Goal: Information Seeking & Learning: Learn about a topic

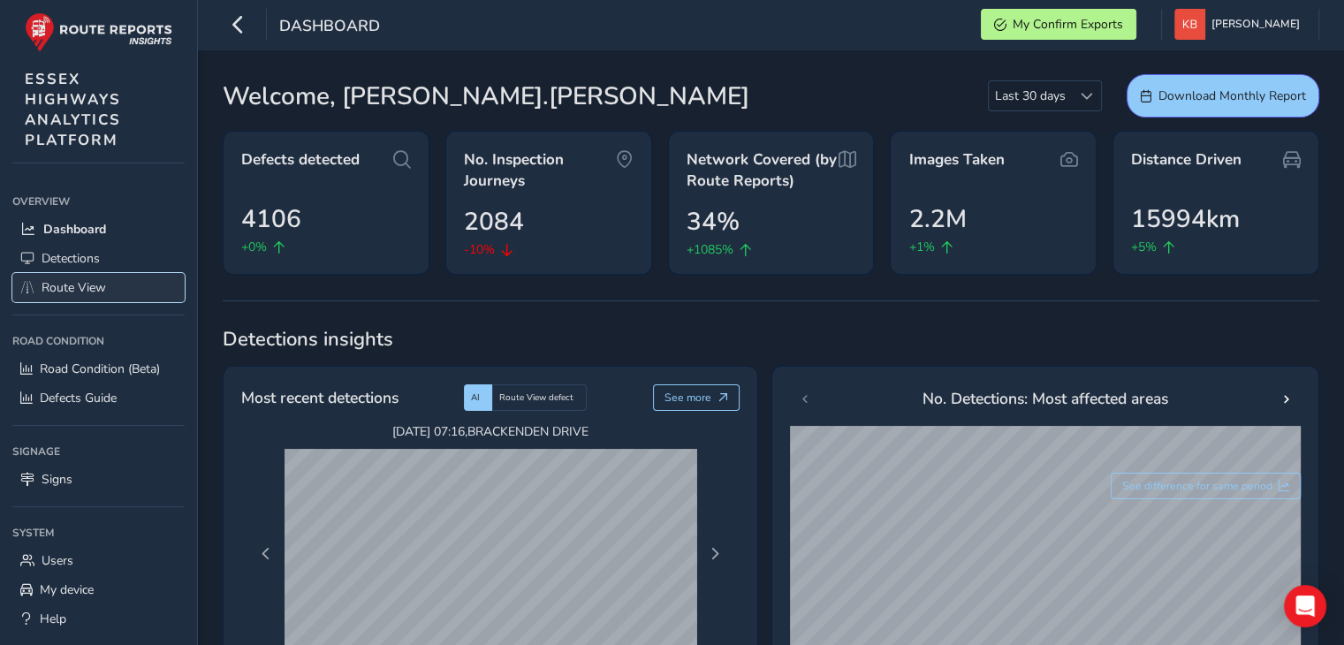
click at [69, 287] on span "Route View" at bounding box center [74, 287] width 64 height 17
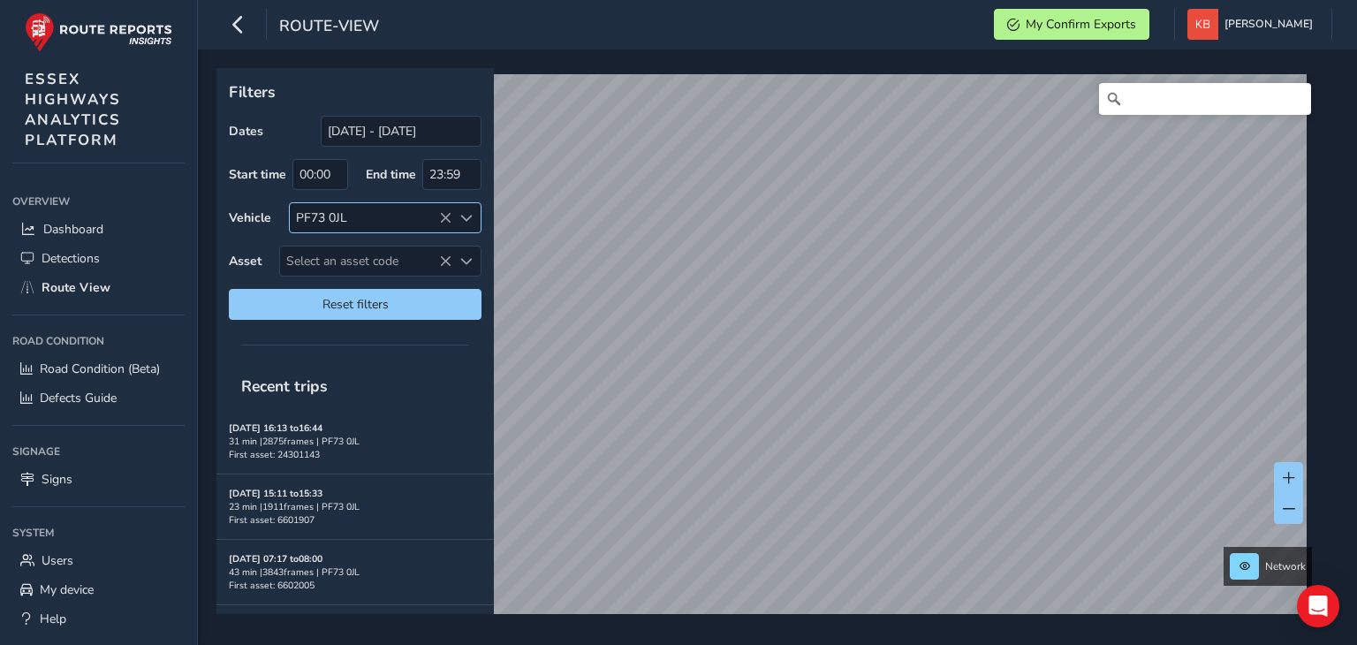
click at [445, 209] on div "PF73 0JL" at bounding box center [371, 217] width 162 height 29
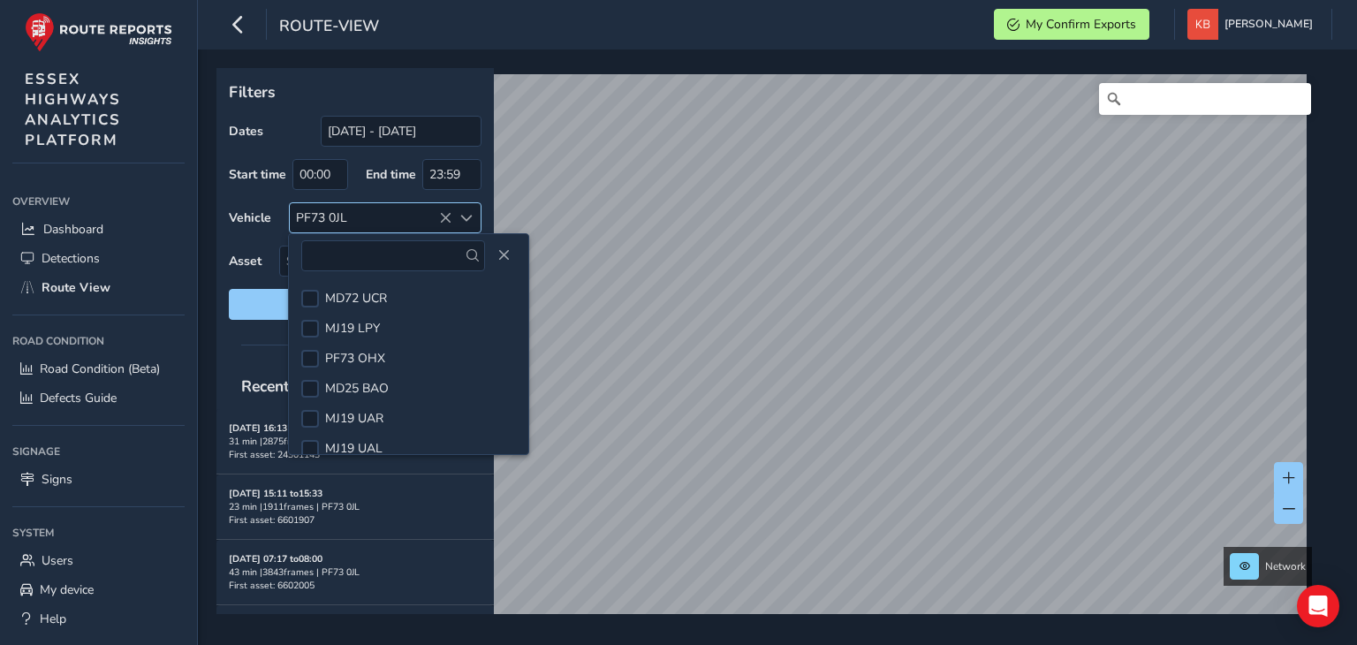
scroll to position [580, 0]
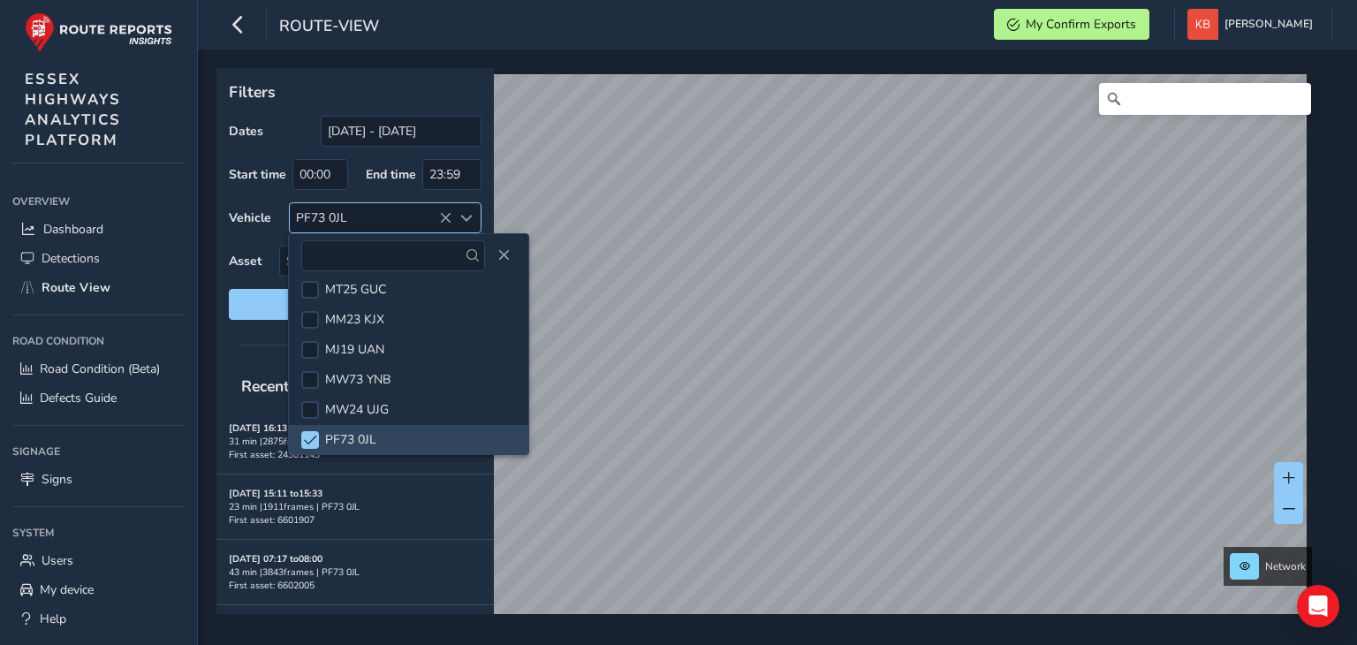
click at [451, 216] on icon at bounding box center [445, 218] width 12 height 12
click at [449, 214] on div "Select vehicle" at bounding box center [371, 217] width 162 height 29
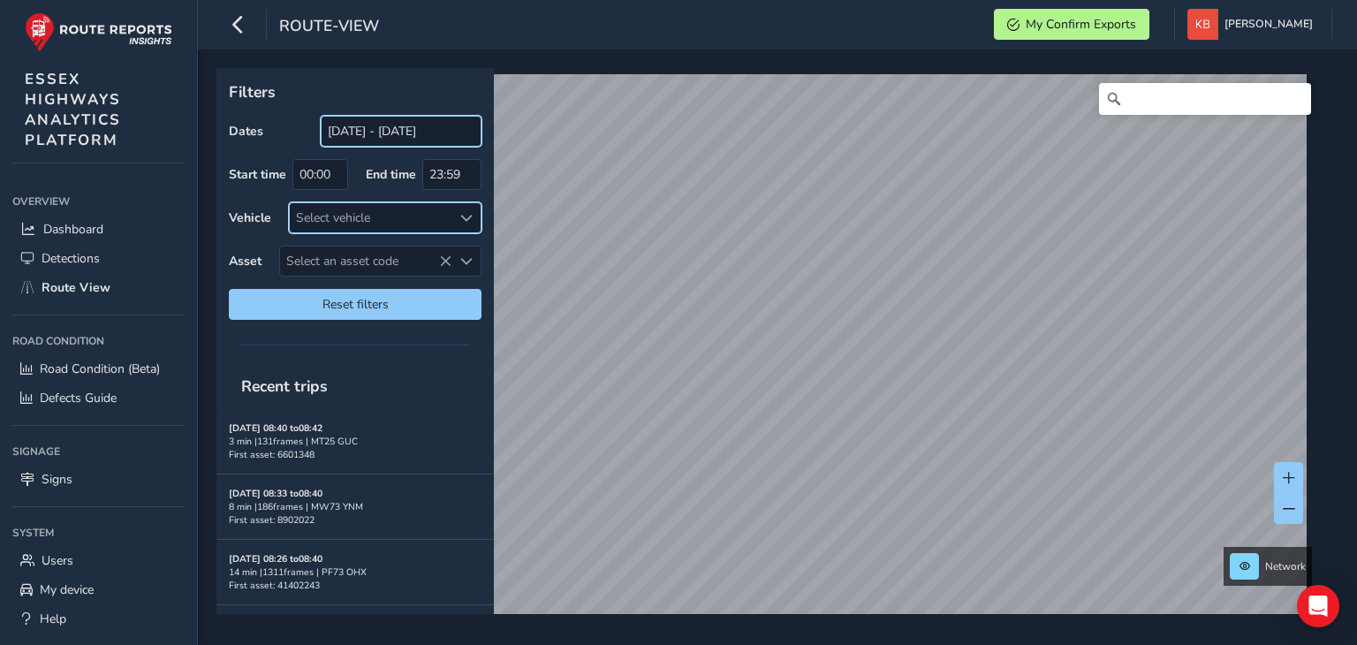
click at [383, 130] on input "[DATE] - [DATE]" at bounding box center [401, 131] width 161 height 31
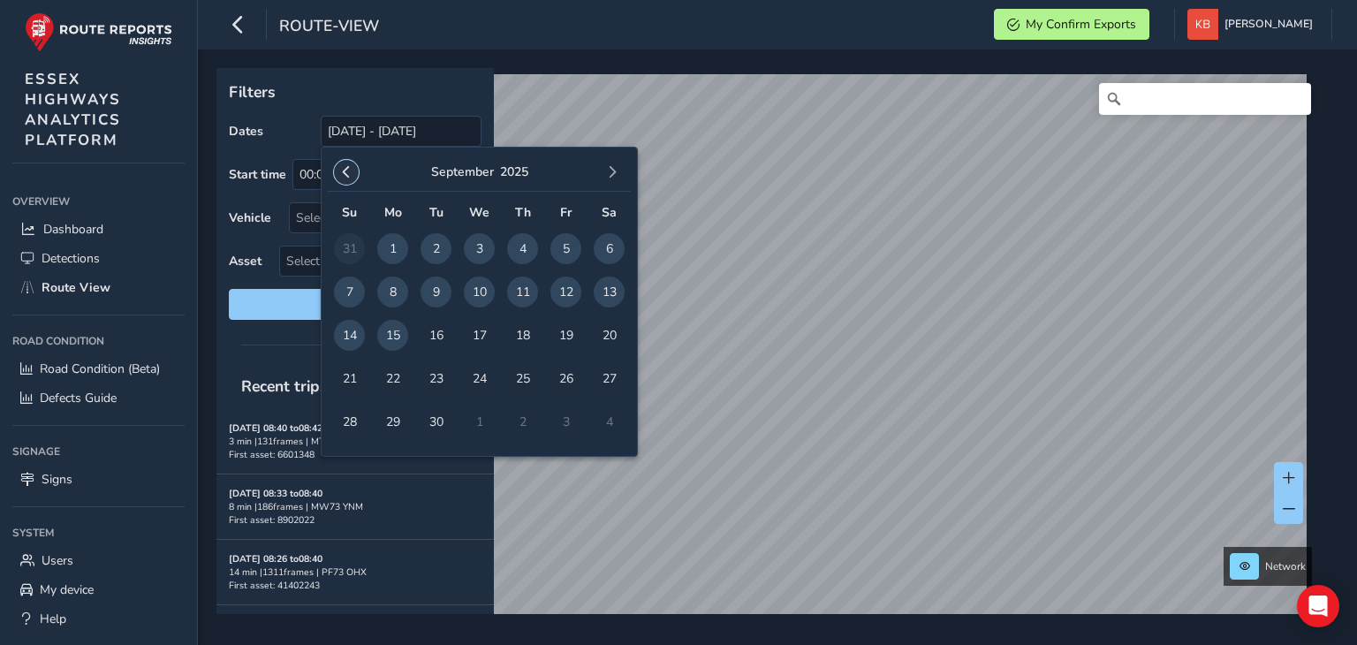
click at [343, 169] on span "button" at bounding box center [346, 172] width 12 height 12
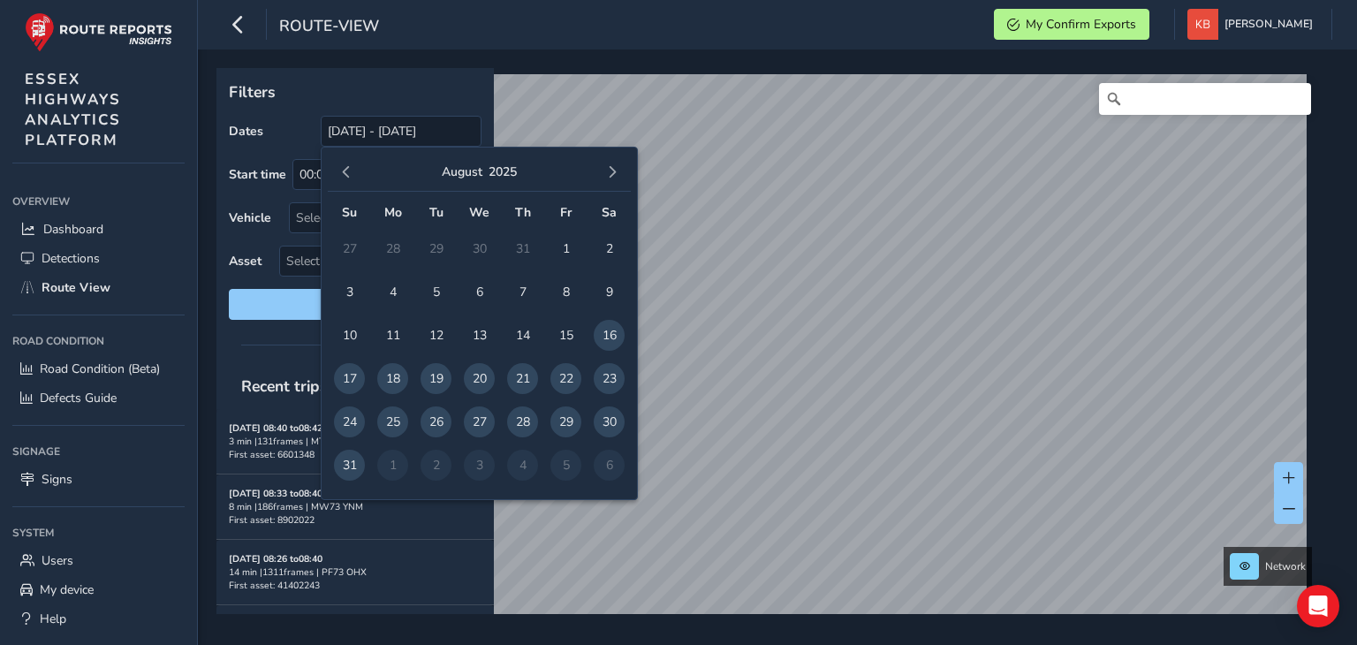
click at [343, 169] on span "button" at bounding box center [346, 172] width 12 height 12
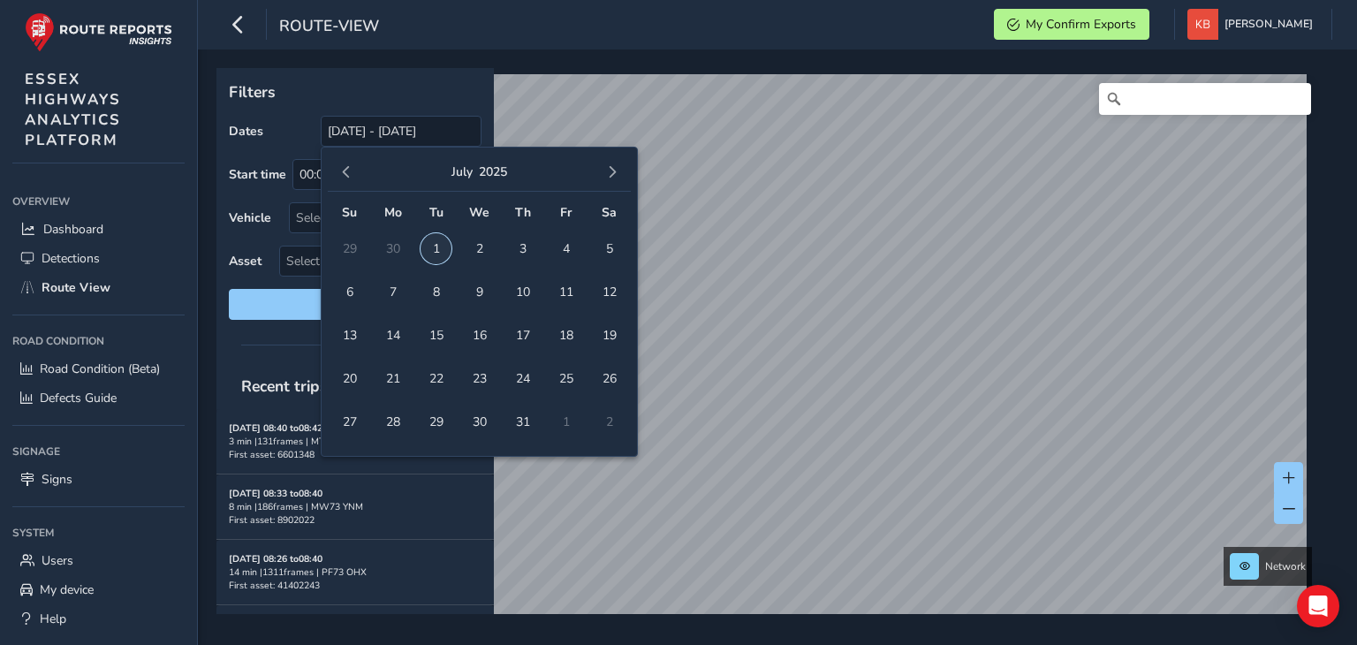
click at [431, 253] on span "1" at bounding box center [436, 248] width 31 height 31
click at [616, 167] on span "button" at bounding box center [612, 172] width 12 height 12
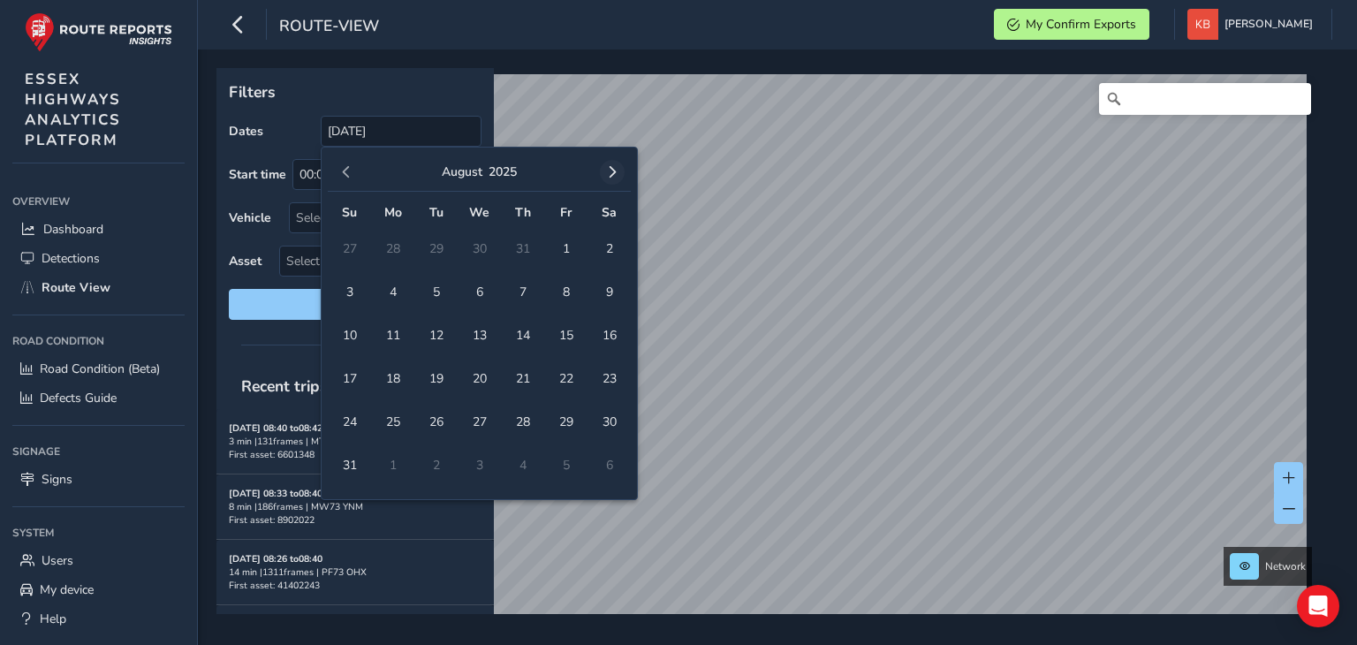
click at [610, 170] on span "button" at bounding box center [612, 172] width 12 height 12
click at [346, 334] on span "14" at bounding box center [349, 335] width 31 height 31
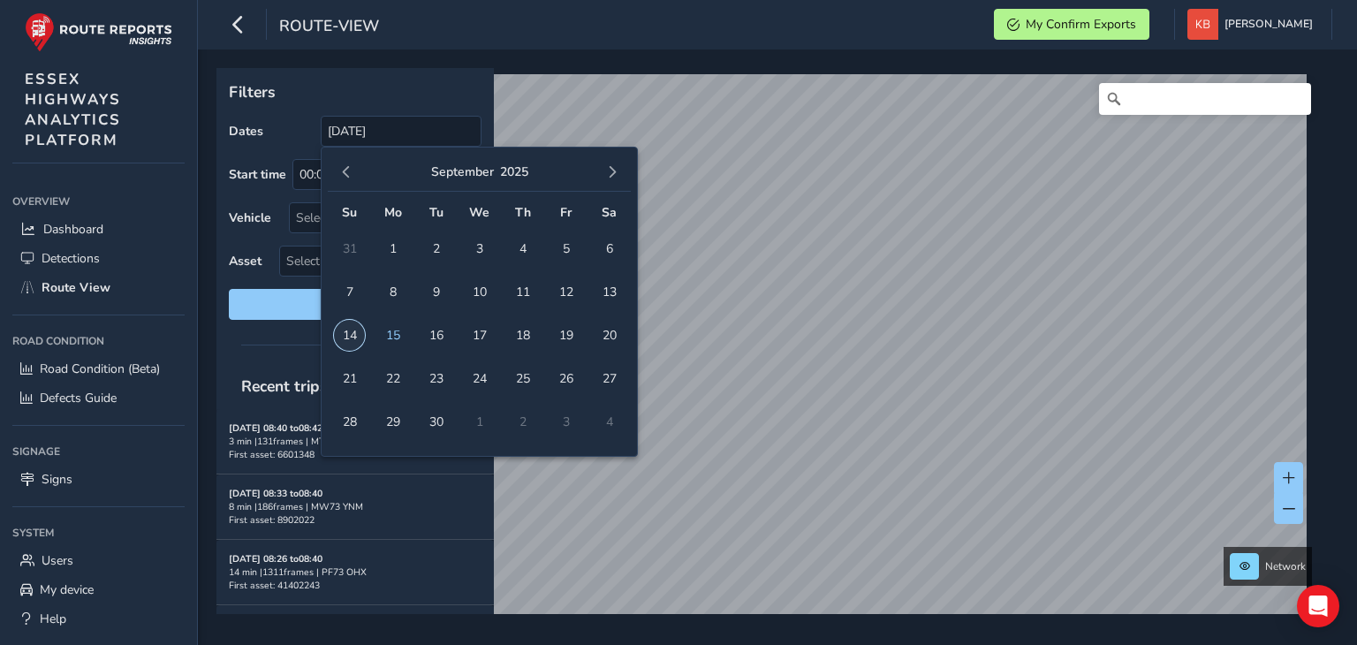
type input "[DATE] - [DATE]"
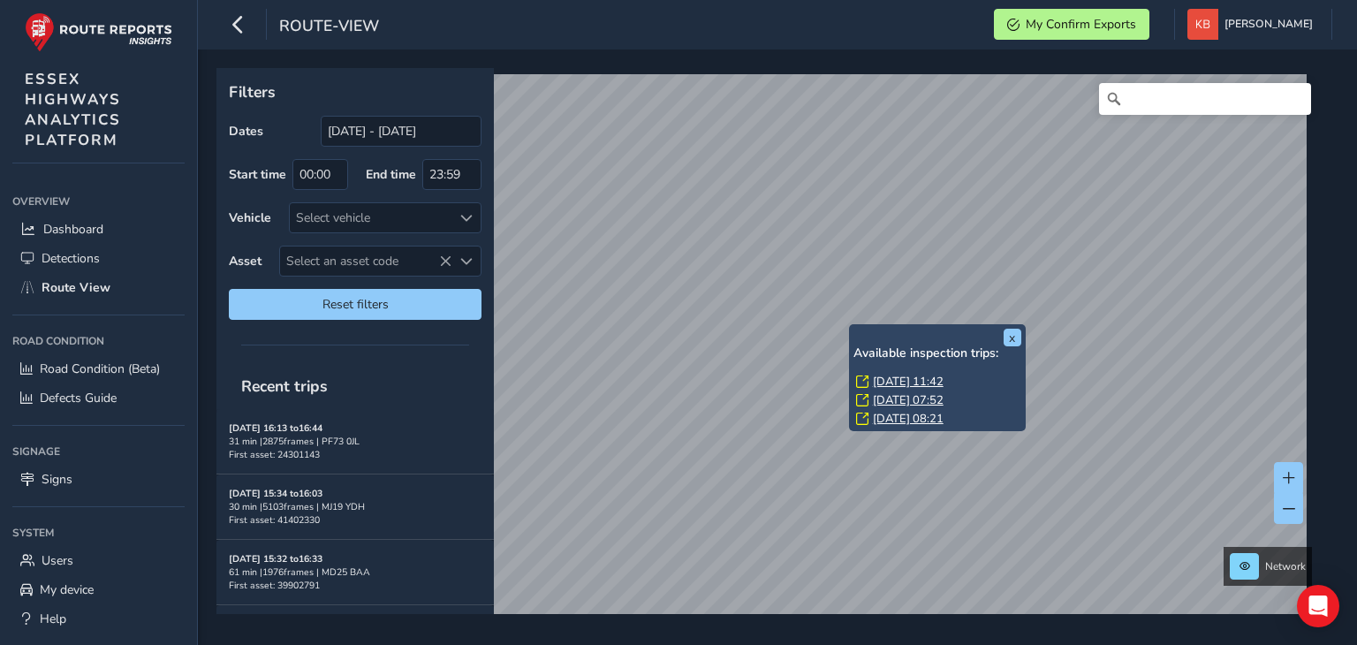
click at [889, 378] on link "[DATE] 11:42" at bounding box center [908, 382] width 71 height 16
